Goal: Navigation & Orientation: Find specific page/section

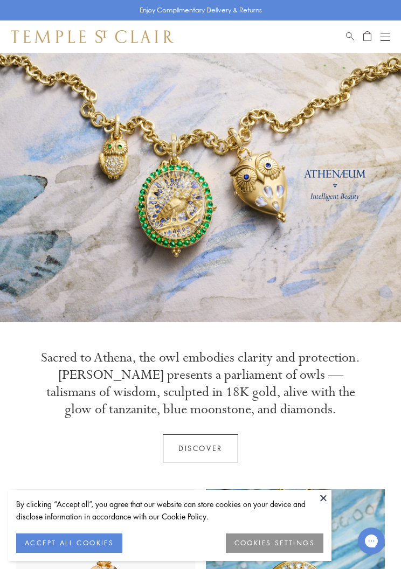
click at [282, 539] on button "COOKIES SETTINGS" at bounding box center [275, 542] width 98 height 19
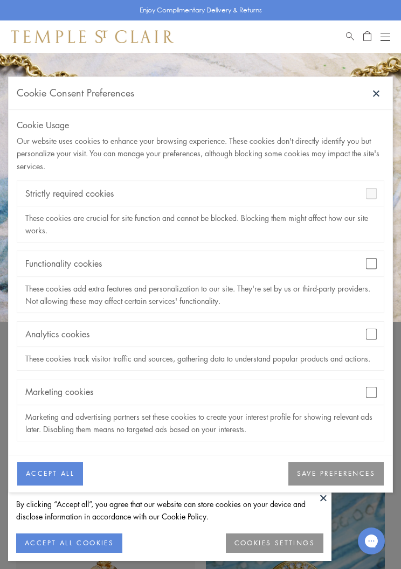
click at [370, 324] on div "Analytics cookies" at bounding box center [200, 334] width 366 height 25
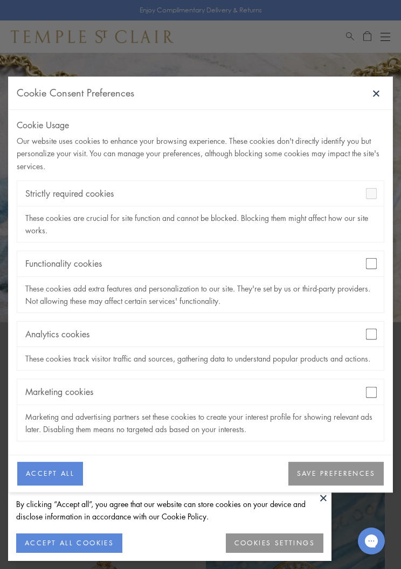
click at [353, 475] on button "SAVE PREFERENCES" at bounding box center [335, 474] width 95 height 24
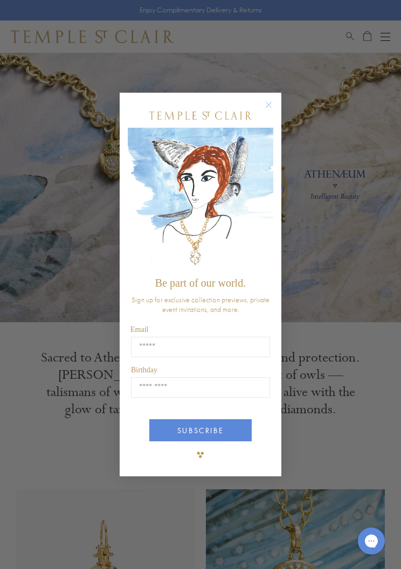
click at [266, 104] on circle "Close dialog" at bounding box center [268, 105] width 13 height 13
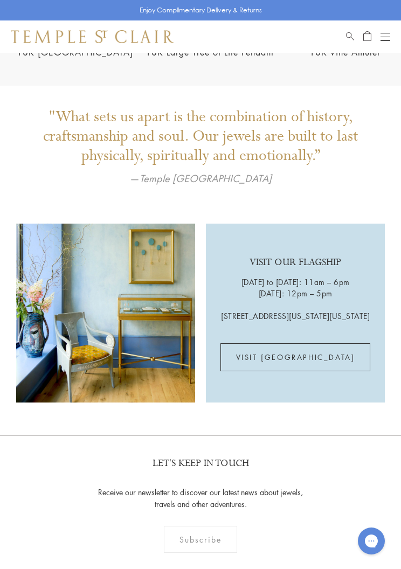
scroll to position [1578, 0]
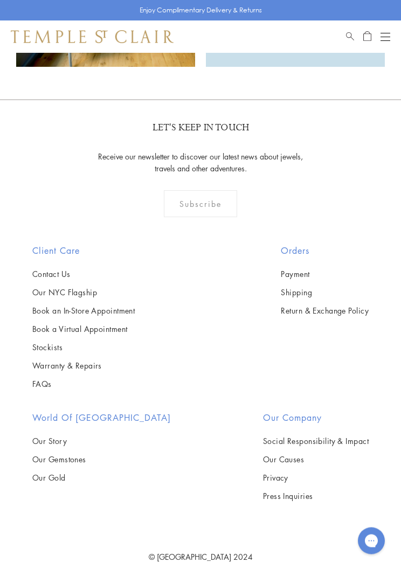
scroll to position [1912, 0]
click at [57, 447] on link "Our Story" at bounding box center [101, 441] width 138 height 12
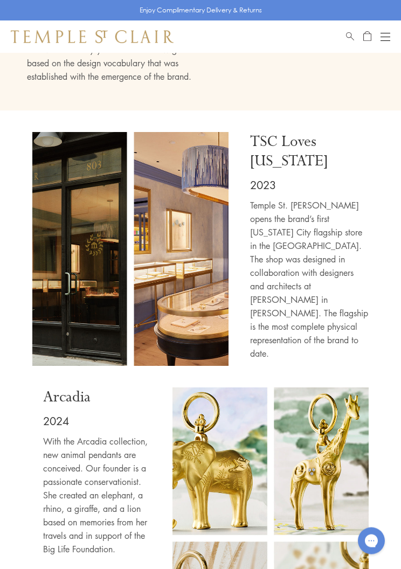
scroll to position [5158, 0]
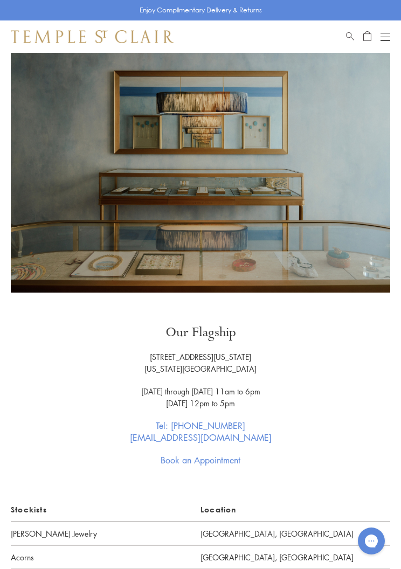
click at [391, 29] on div "Shop Shop Categories Amulets Pendants & Charms Lockets Chains & Leather Cords E…" at bounding box center [200, 36] width 401 height 32
click at [382, 33] on div "Open navigation" at bounding box center [385, 33] width 10 height 1
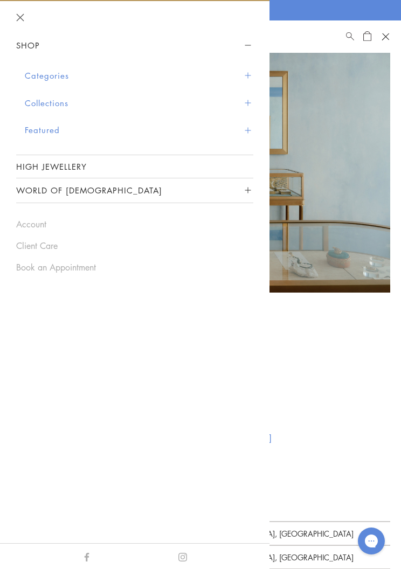
click at [251, 71] on button "Categories" at bounding box center [139, 75] width 228 height 27
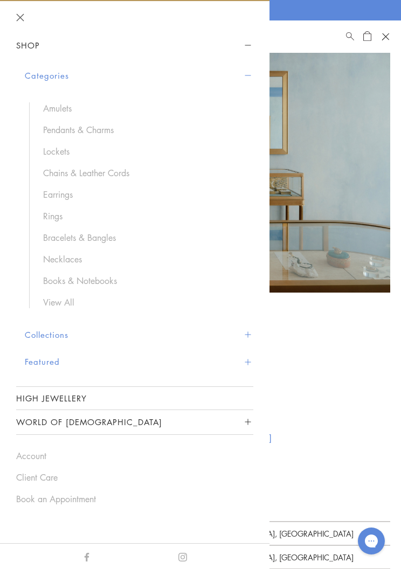
click at [63, 103] on link "Amulets" at bounding box center [142, 108] width 199 height 12
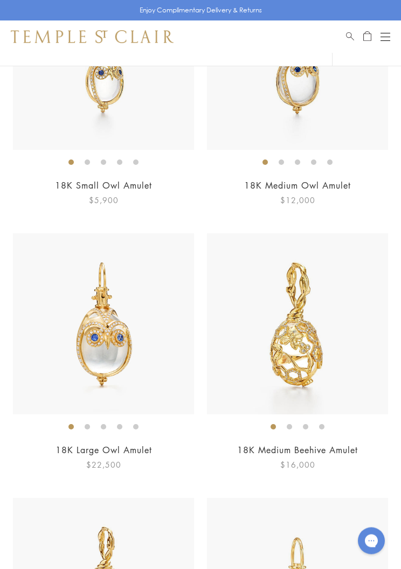
scroll to position [6036, 0]
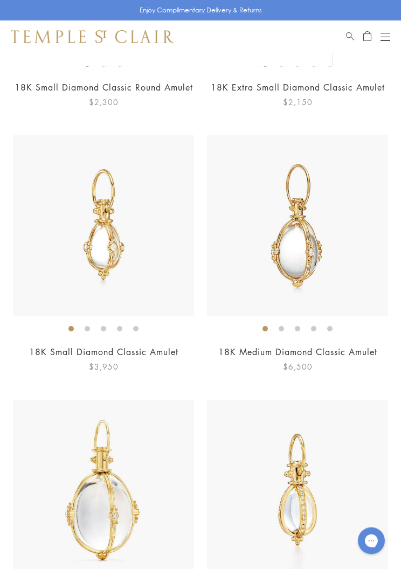
click at [387, 30] on button "Open navigation" at bounding box center [385, 36] width 10 height 13
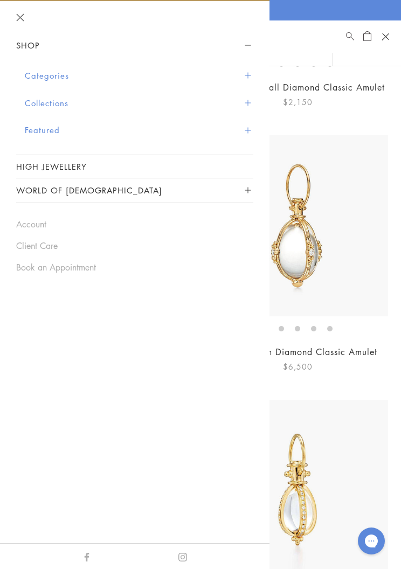
click at [120, 71] on button "Categories" at bounding box center [139, 75] width 228 height 27
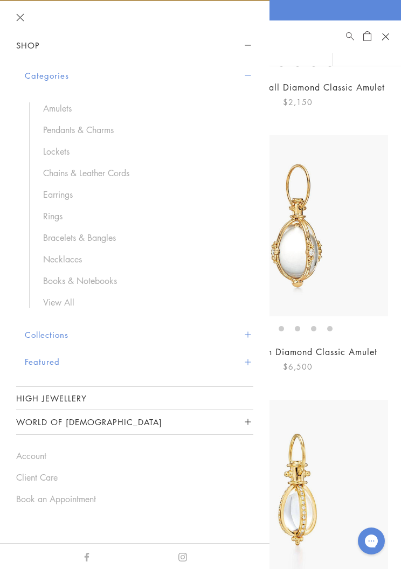
click at [69, 142] on ul "Amulets Pendants & Charms Lockets Chains & Leather Cords Earrings Rings Bracele…" at bounding box center [141, 205] width 224 height 206
click at [61, 152] on link "Lockets" at bounding box center [142, 151] width 199 height 12
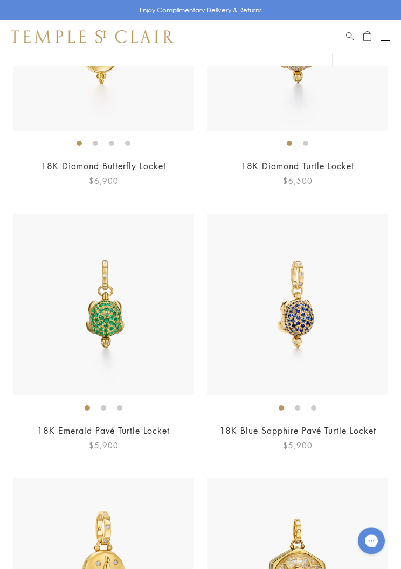
scroll to position [2070, 0]
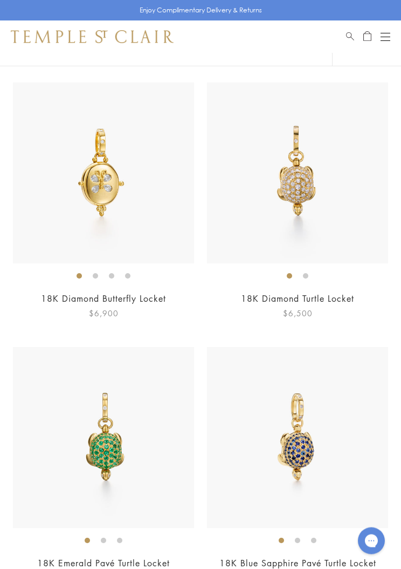
click at [383, 38] on button "Open navigation" at bounding box center [385, 36] width 10 height 13
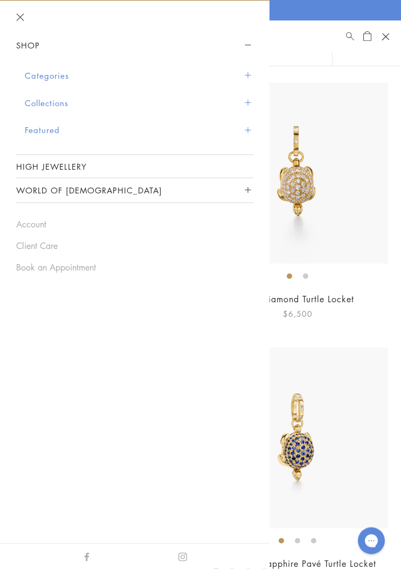
scroll to position [1937, 0]
click at [93, 69] on button "Categories" at bounding box center [139, 75] width 228 height 27
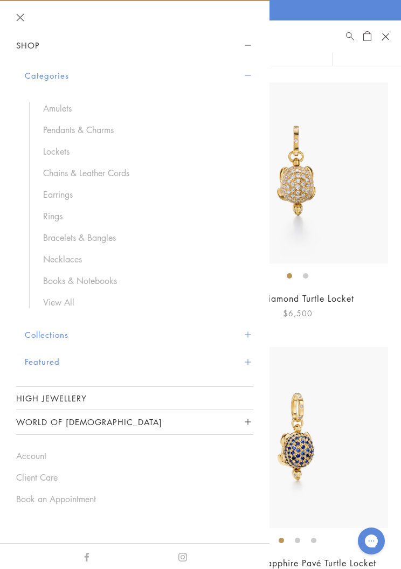
click at [101, 127] on link "Pendants & Charms" at bounding box center [142, 130] width 199 height 12
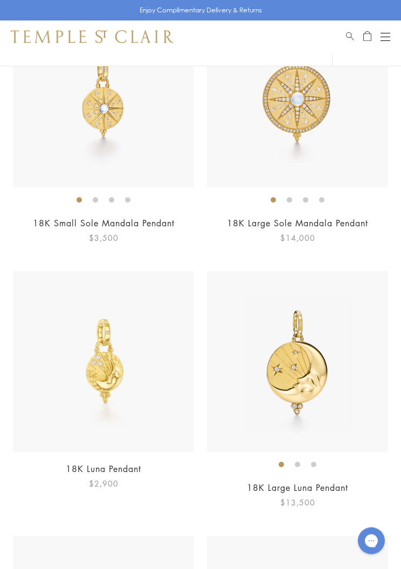
scroll to position [7856, 0]
